Goal: Transaction & Acquisition: Obtain resource

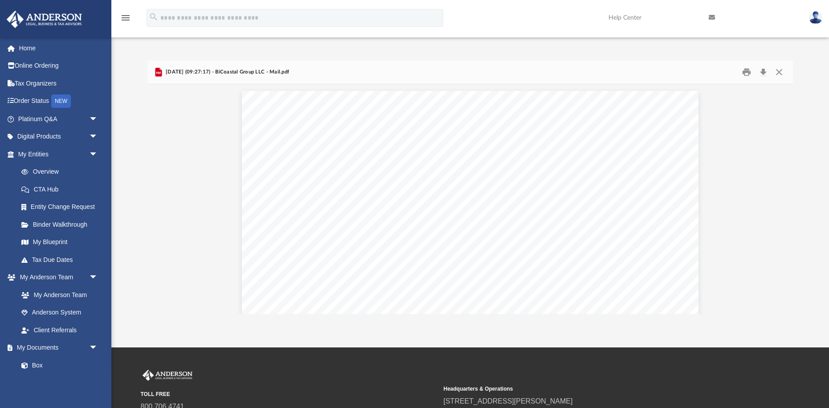
scroll to position [215, 0]
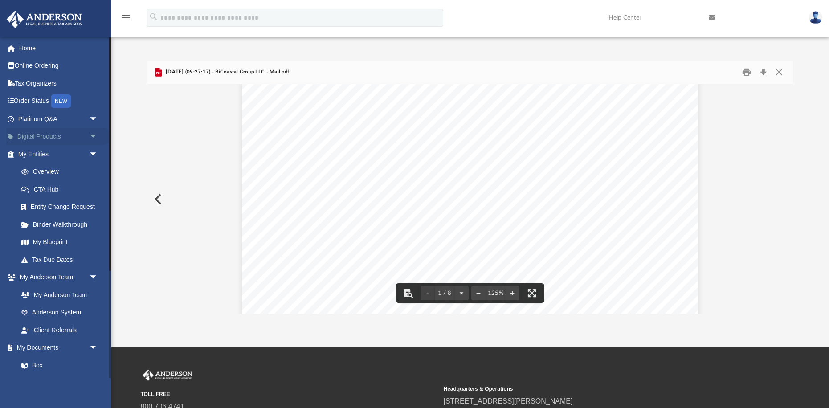
click at [42, 134] on link "Digital Products arrow_drop_down" at bounding box center [58, 137] width 105 height 18
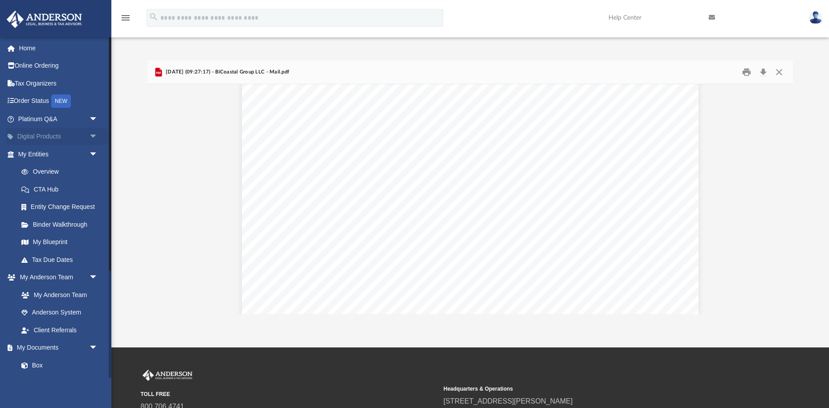
click at [93, 136] on span "arrow_drop_down" at bounding box center [98, 137] width 18 height 18
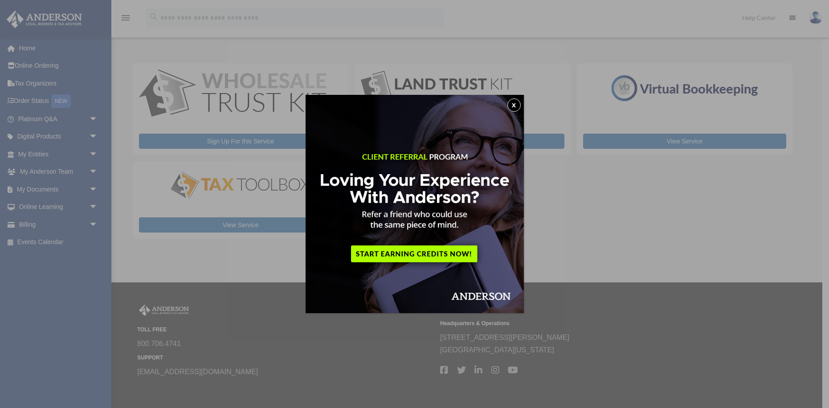
click at [515, 104] on button "x" at bounding box center [513, 104] width 13 height 13
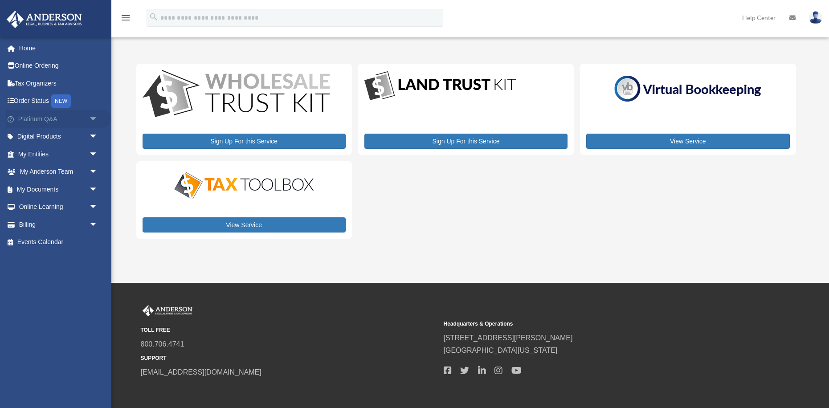
click at [92, 117] on span "arrow_drop_down" at bounding box center [98, 119] width 18 height 18
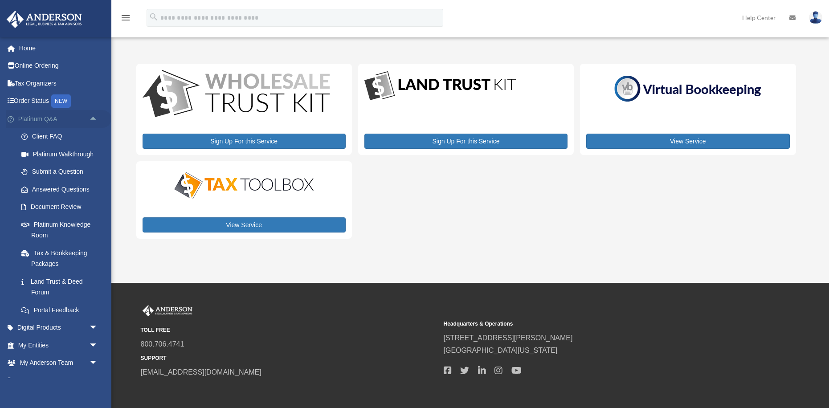
click at [92, 117] on span "arrow_drop_up" at bounding box center [98, 119] width 18 height 18
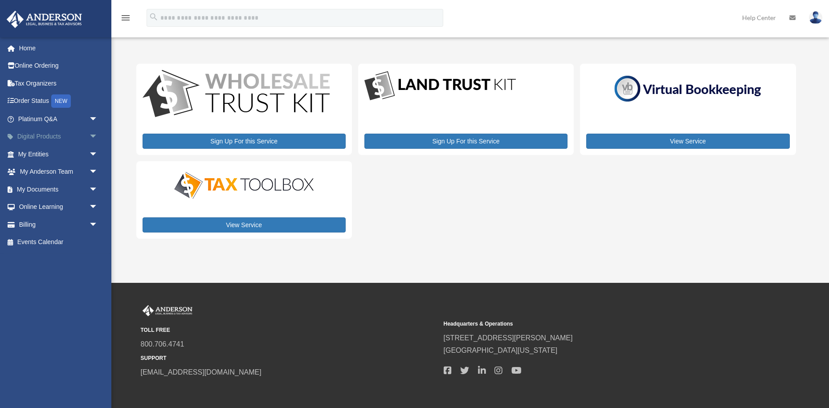
click at [92, 134] on span "arrow_drop_down" at bounding box center [98, 137] width 18 height 18
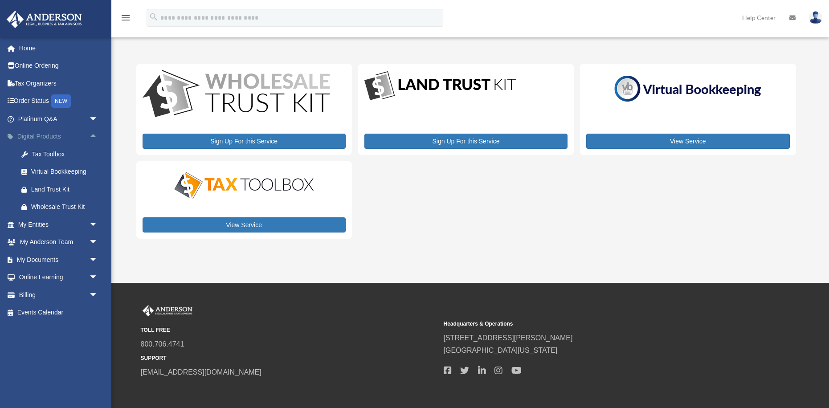
click at [94, 134] on span "arrow_drop_up" at bounding box center [98, 137] width 18 height 18
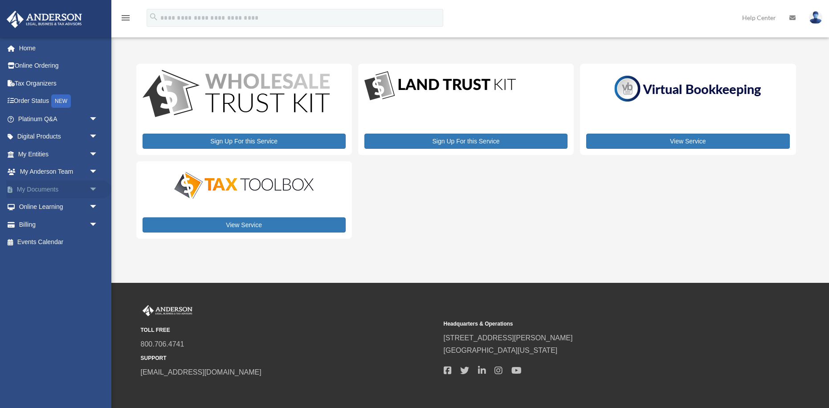
click at [93, 189] on span "arrow_drop_down" at bounding box center [98, 189] width 18 height 18
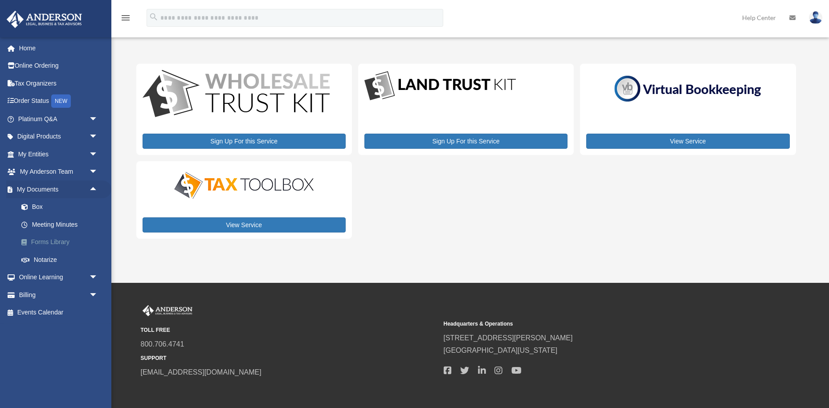
click at [59, 240] on link "Forms Library" at bounding box center [61, 242] width 99 height 18
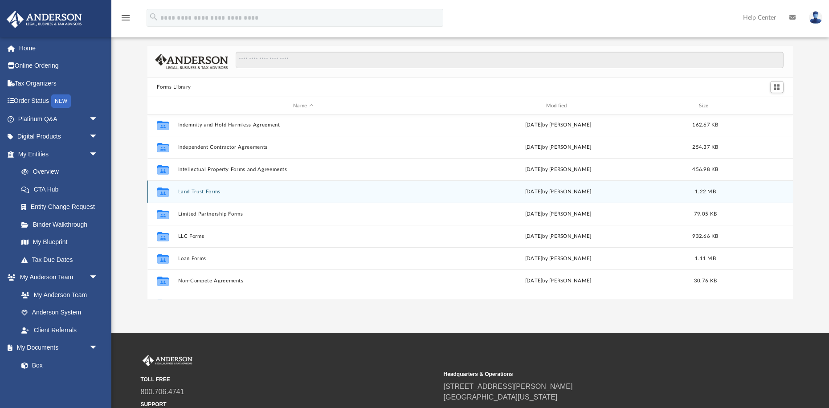
scroll to position [313, 0]
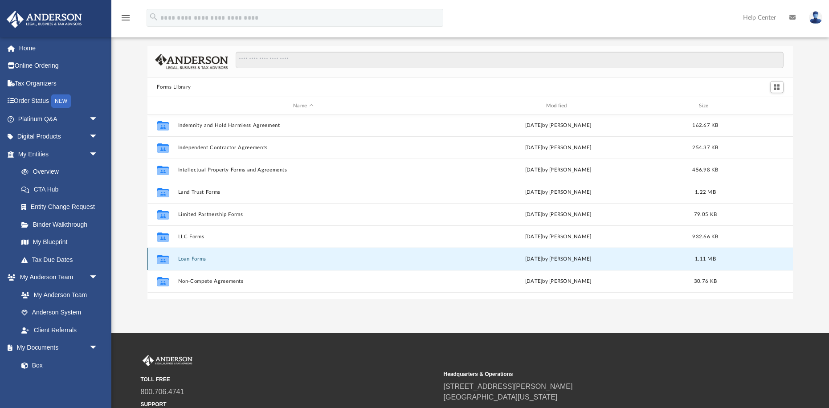
click at [199, 260] on button "Loan Forms" at bounding box center [303, 259] width 251 height 6
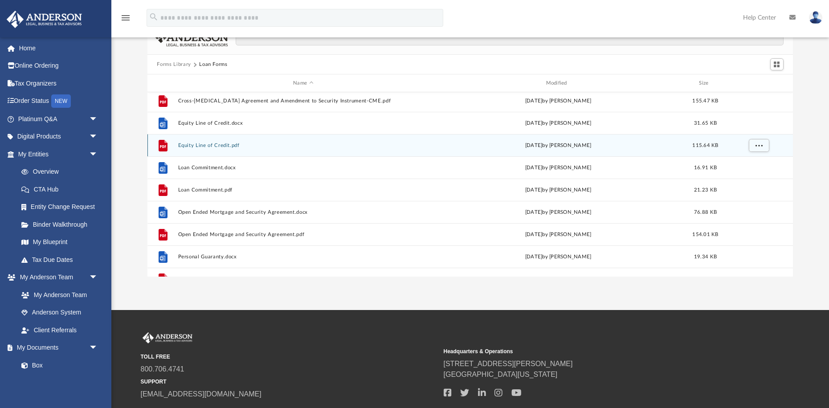
scroll to position [4, 0]
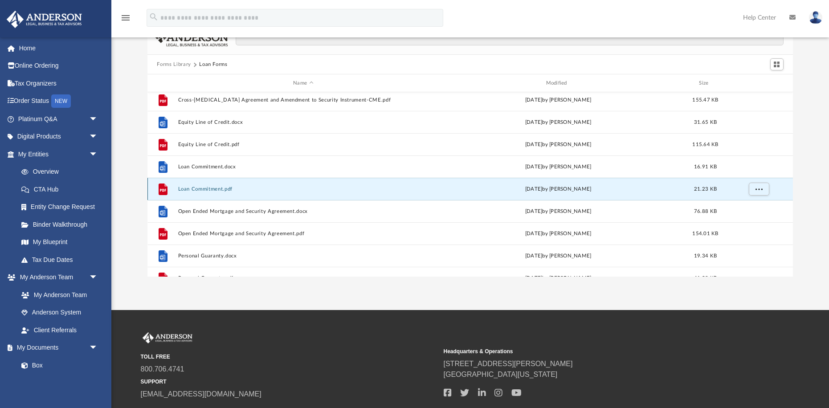
click at [208, 189] on button "Loan Commitment.pdf" at bounding box center [303, 189] width 251 height 6
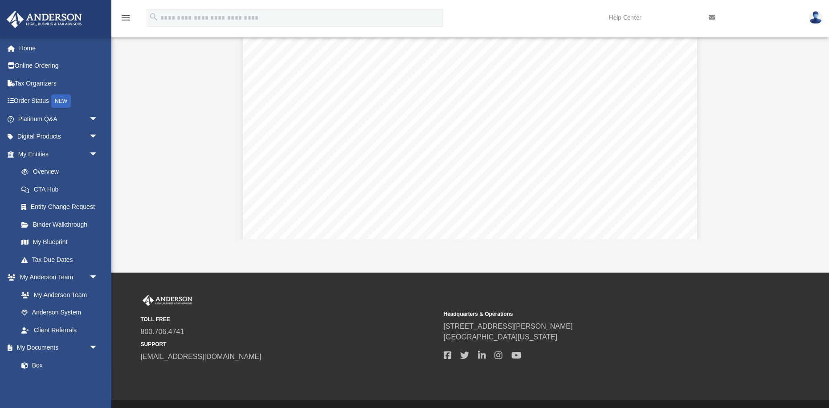
scroll to position [0, 0]
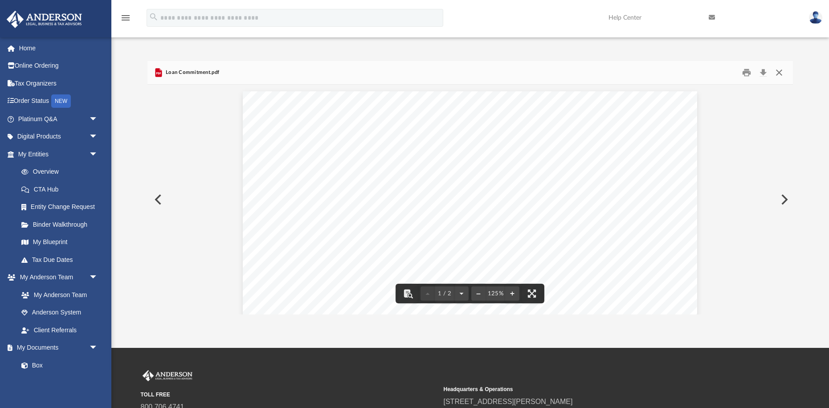
click at [778, 72] on button "Close" at bounding box center [779, 73] width 16 height 14
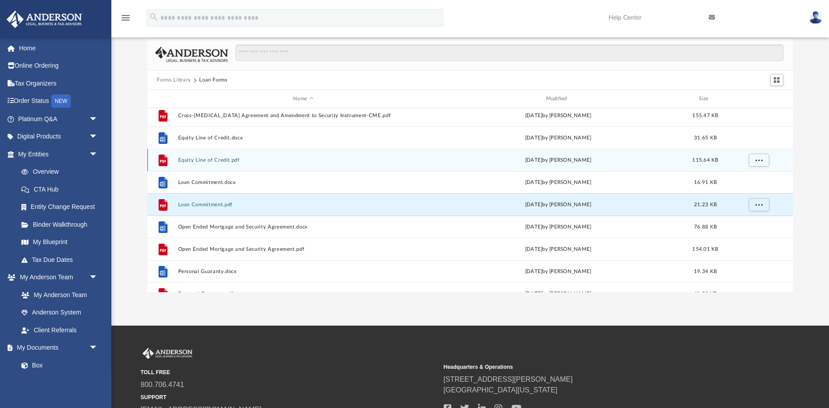
scroll to position [21, 0]
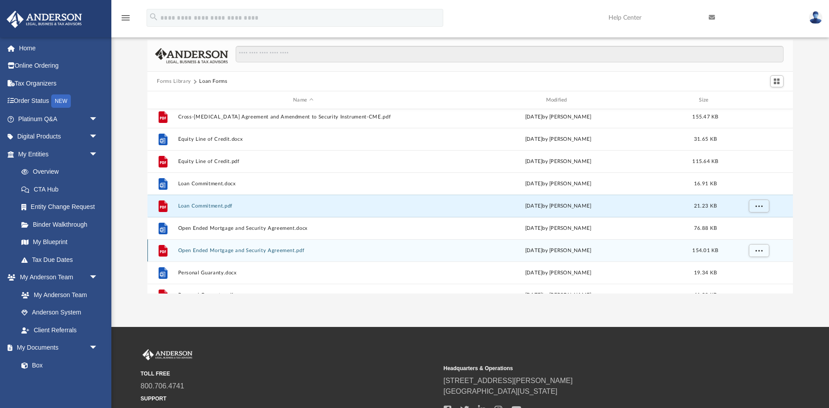
click at [249, 253] on div "File Open Ended Mortgage and Security Agreement.pdf [DATE] by [PERSON_NAME] 154…" at bounding box center [470, 250] width 646 height 22
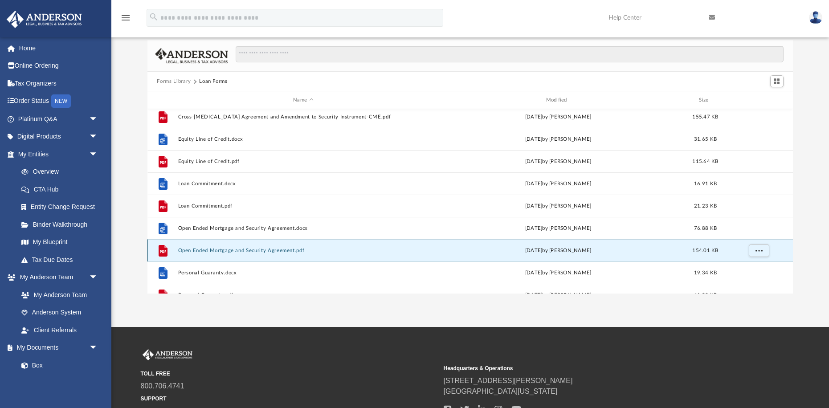
click at [251, 250] on button "Open Ended Mortgage and Security Agreement.pdf" at bounding box center [303, 251] width 251 height 6
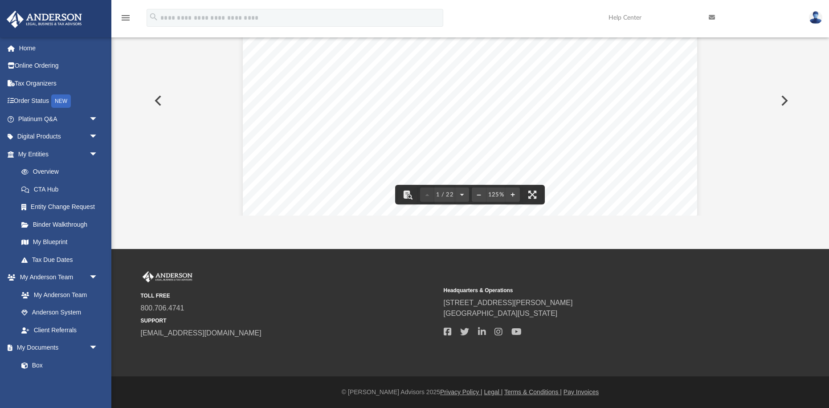
scroll to position [0, 0]
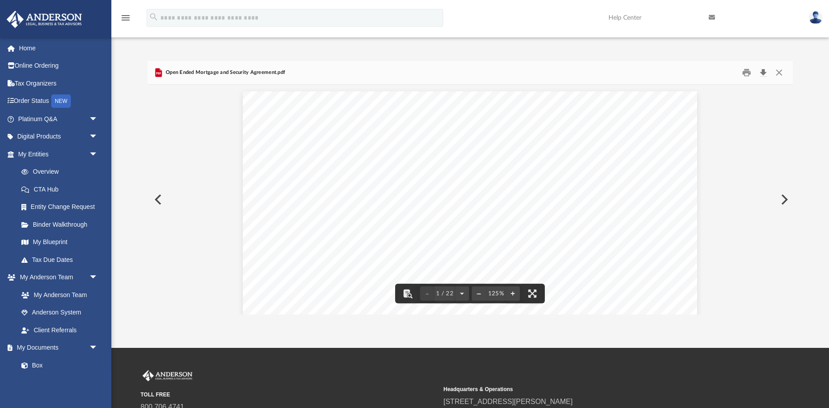
click at [762, 71] on button "Download" at bounding box center [763, 73] width 16 height 14
